Goal: Find contact information: Find contact information

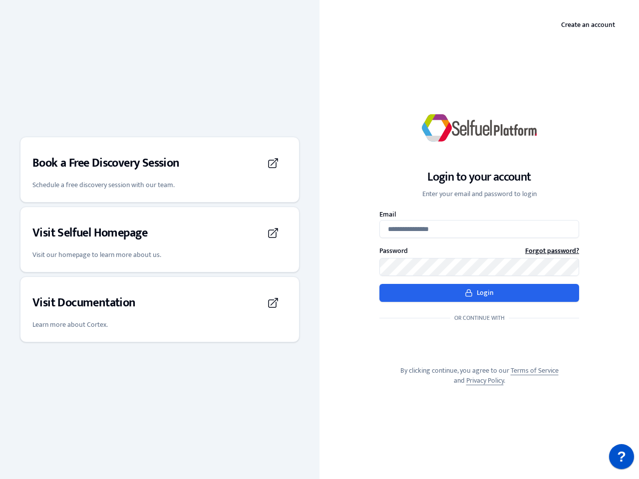
click at [319, 240] on div "Login to your account Enter your email and password to login Email Password For…" at bounding box center [478, 239] width 319 height 324
click at [160, 170] on h3 "Book a Free Discovery Session" at bounding box center [105, 163] width 147 height 16
click at [160, 240] on div "Visit Selfuel Homepage" at bounding box center [159, 233] width 255 height 28
click at [160, 310] on div "Visit Documentation" at bounding box center [159, 303] width 255 height 28
click at [622, 457] on p "?" at bounding box center [621, 456] width 9 height 25
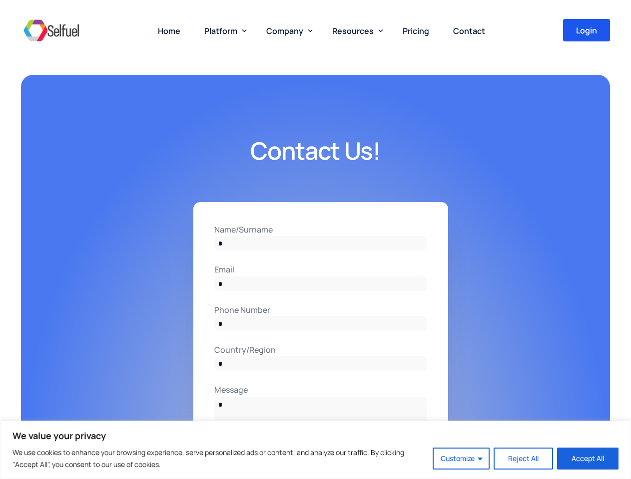
click at [315, 240] on input "Name/Surname" at bounding box center [320, 243] width 213 height 15
click at [461, 459] on button "Customize" at bounding box center [460, 459] width 57 height 22
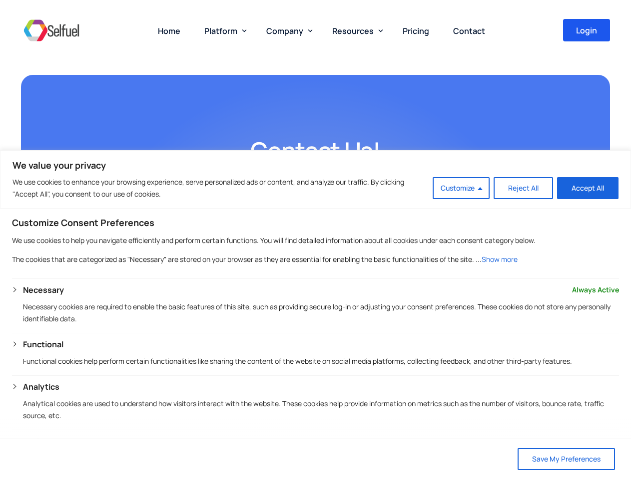
click at [223, 30] on span "Platform" at bounding box center [220, 30] width 33 height 11
click at [287, 30] on span "Company" at bounding box center [284, 30] width 37 height 11
click at [355, 30] on span "Resources" at bounding box center [352, 30] width 41 height 11
